Goal: Check status: Check status

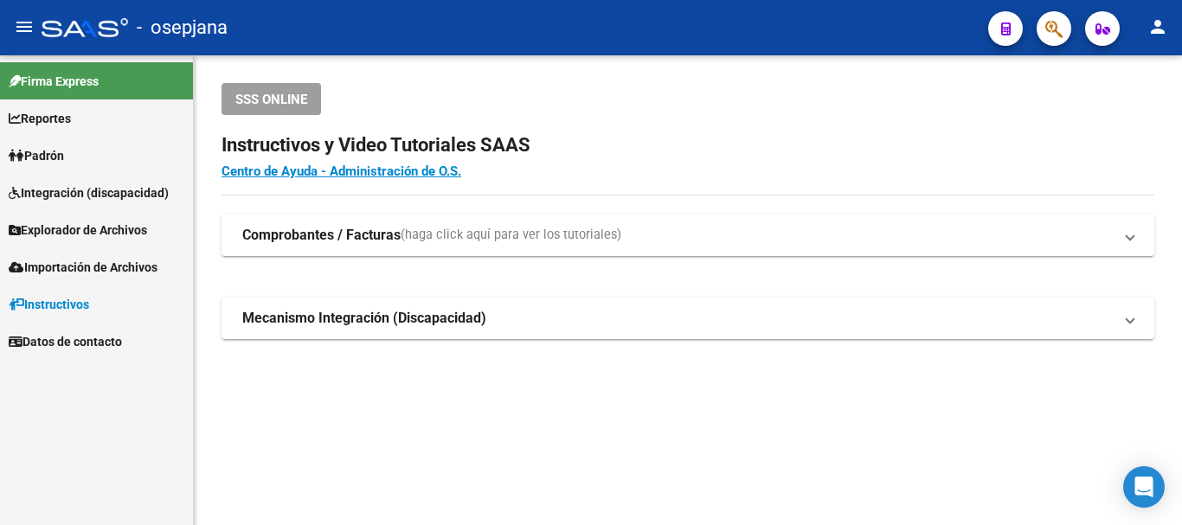
click at [61, 149] on span "Padrón" at bounding box center [36, 155] width 55 height 19
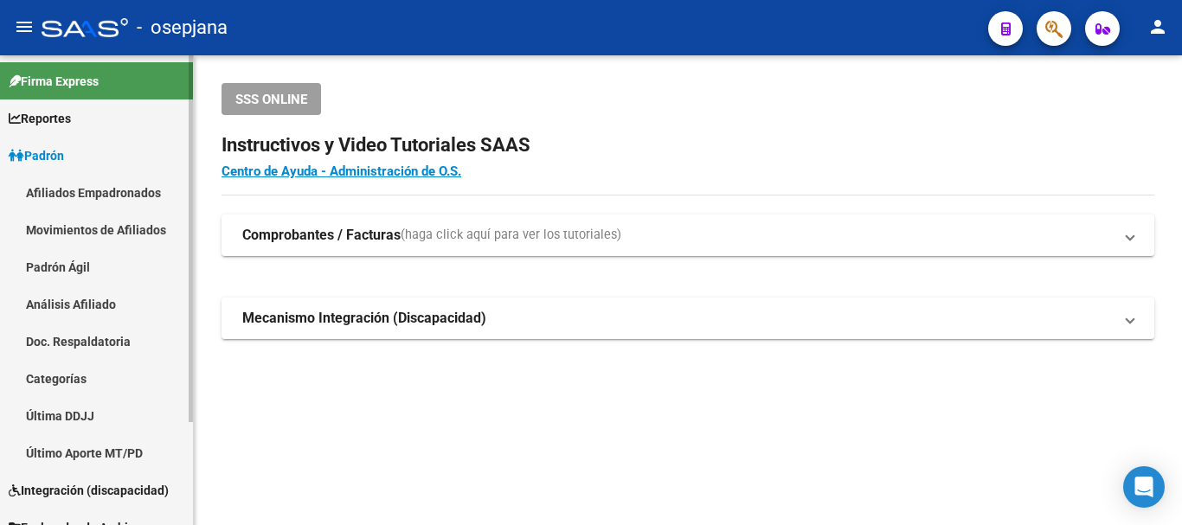
click at [92, 308] on link "Análisis Afiliado" at bounding box center [96, 304] width 193 height 37
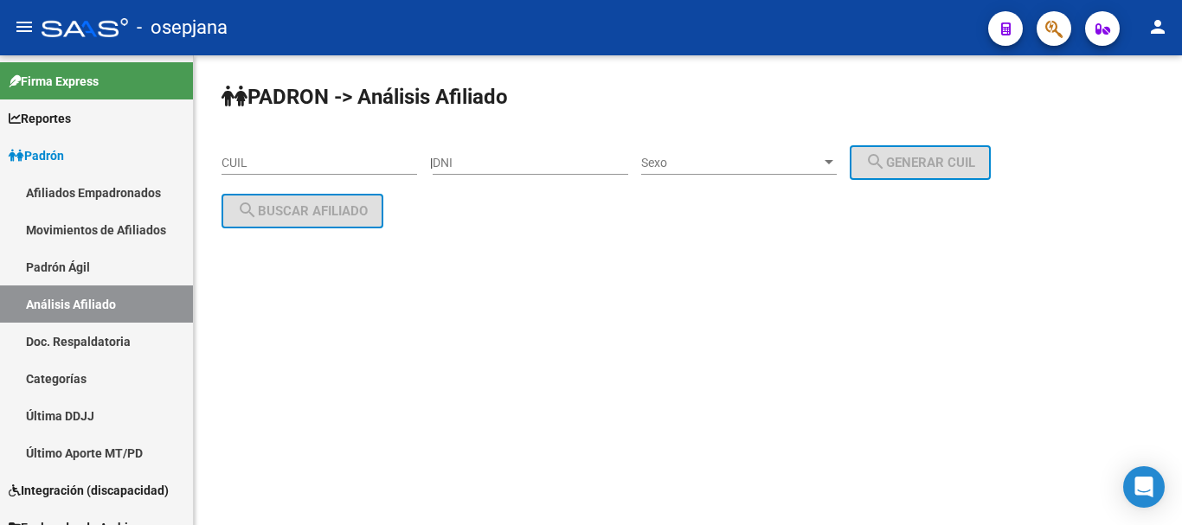
click at [232, 158] on input "CUIL" at bounding box center [320, 163] width 196 height 15
paste input "20-34307908-8"
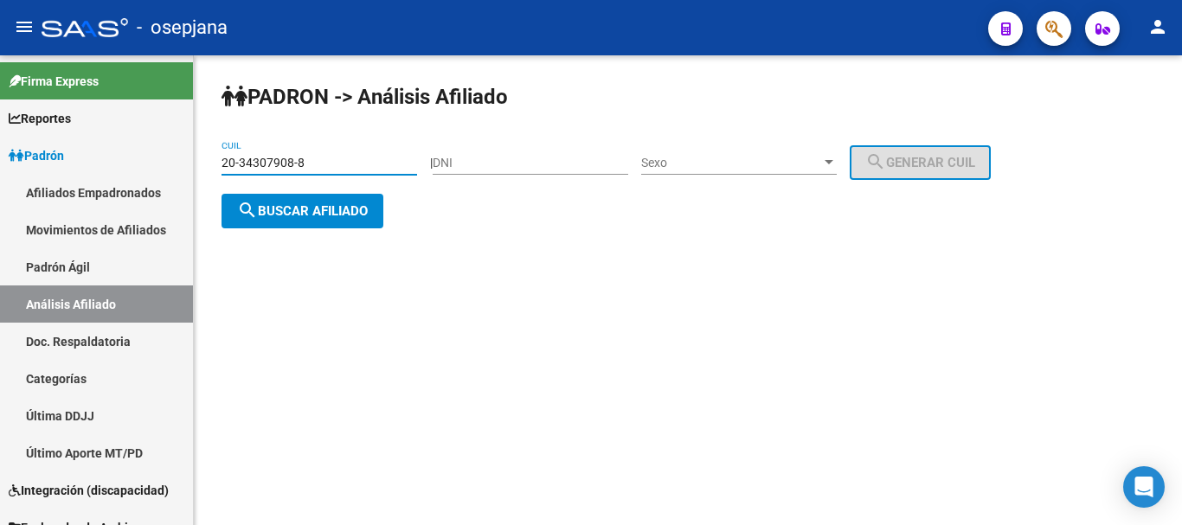
type input "20-34307908-8"
click at [281, 212] on span "search Buscar afiliado" at bounding box center [302, 211] width 131 height 16
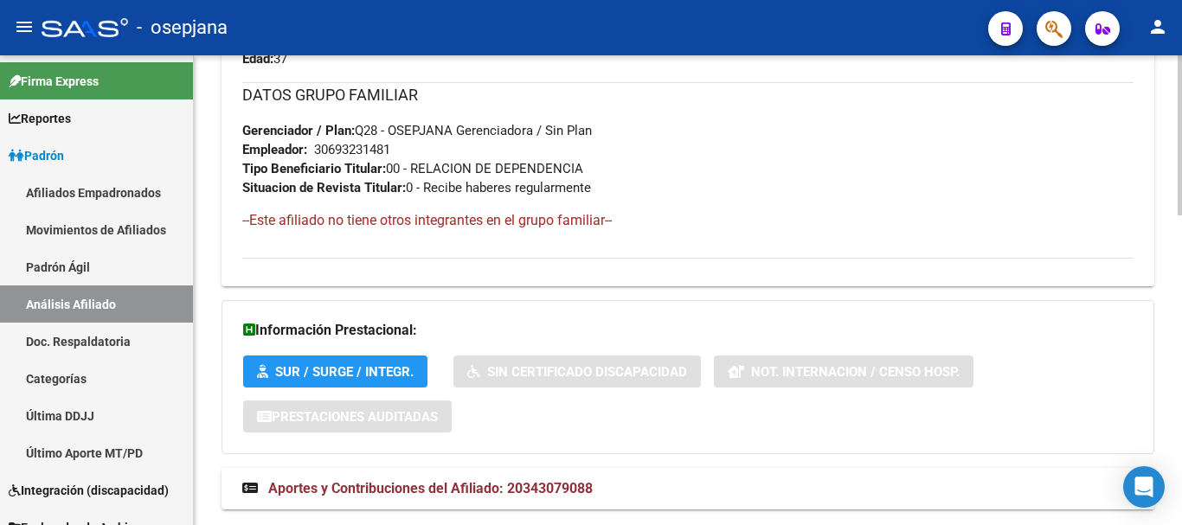
scroll to position [911, 0]
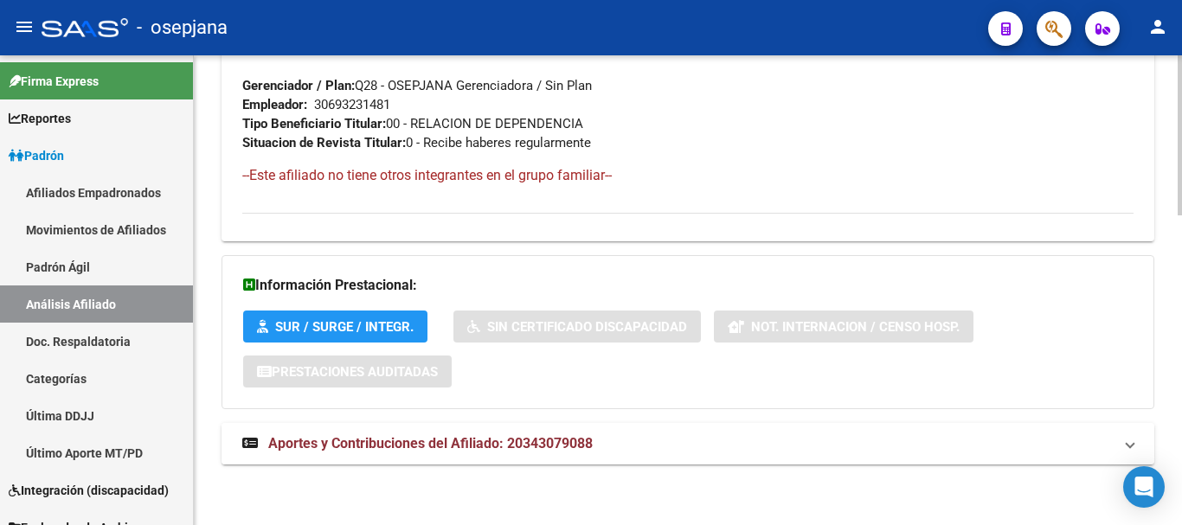
click at [396, 444] on span "Aportes y Contribuciones del Afiliado: 20343079088" at bounding box center [430, 443] width 325 height 16
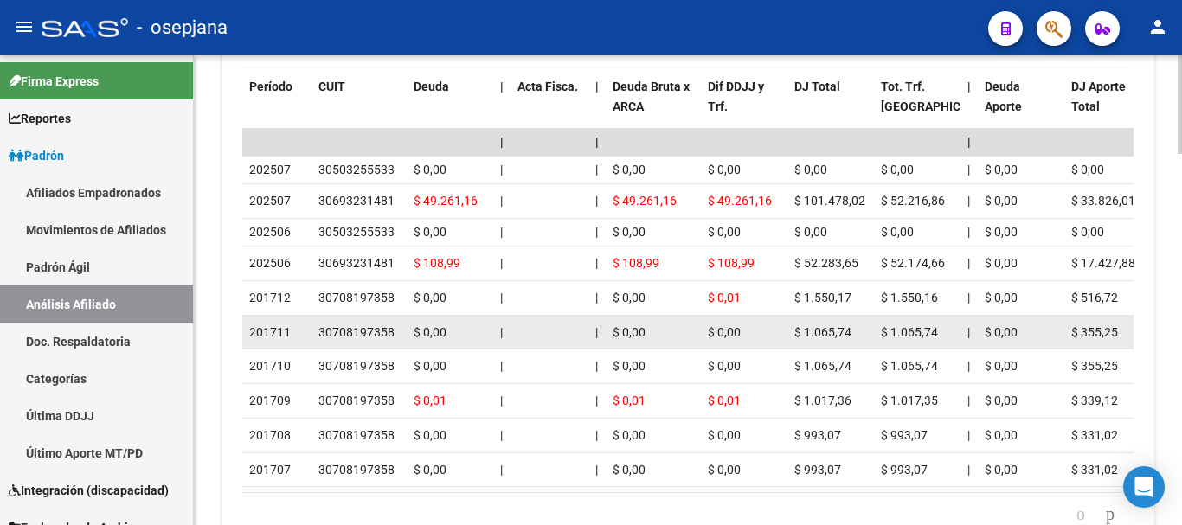
scroll to position [1603, 0]
